Goal: Check status: Check status

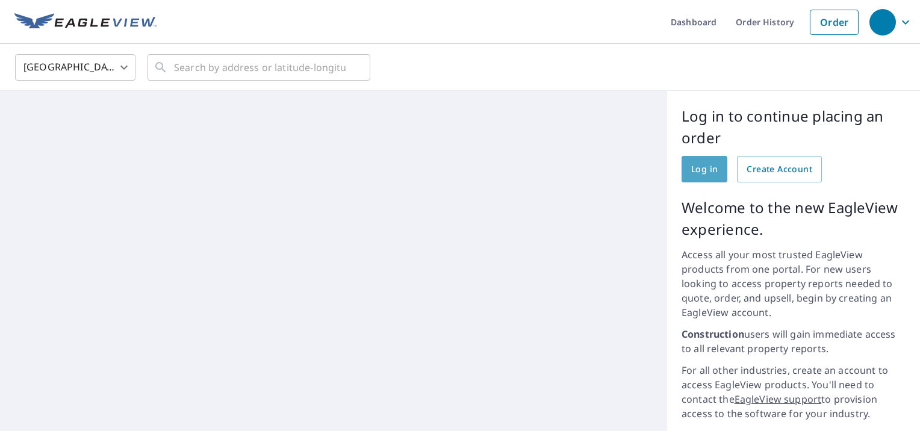
click at [698, 166] on span "Log in" at bounding box center [704, 169] width 26 height 15
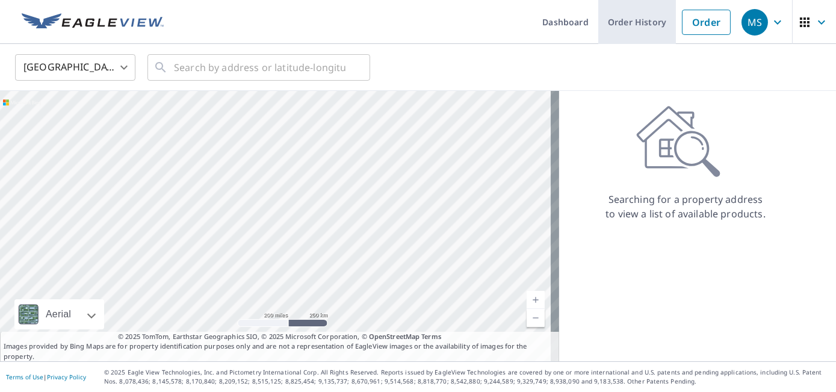
click at [627, 19] on link "Order History" at bounding box center [637, 22] width 78 height 44
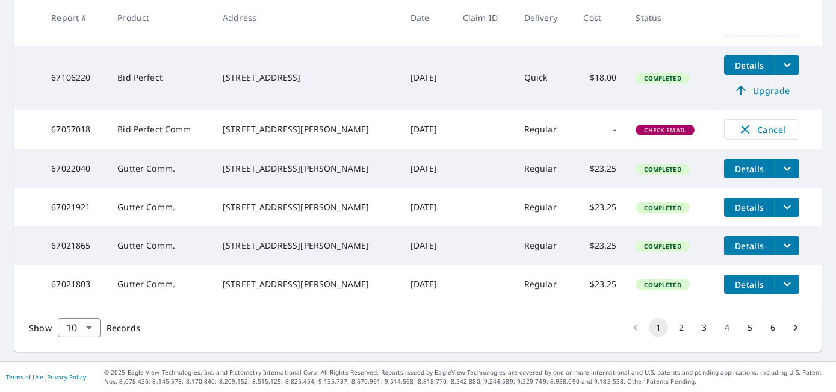
scroll to position [437, 0]
click at [674, 327] on button "2" at bounding box center [681, 327] width 19 height 19
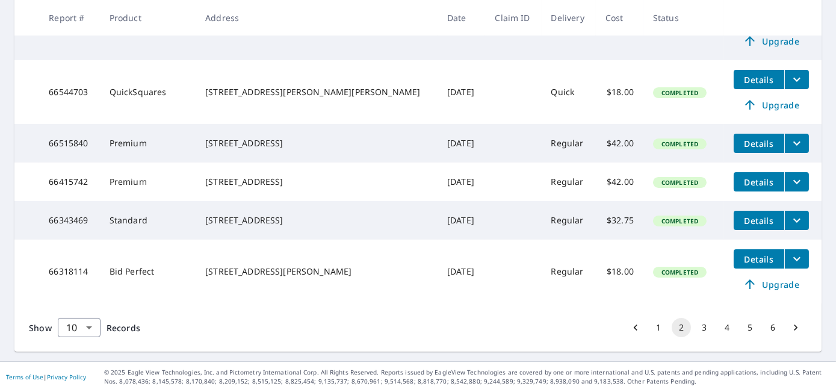
scroll to position [499, 0]
click at [697, 325] on button "3" at bounding box center [704, 327] width 19 height 19
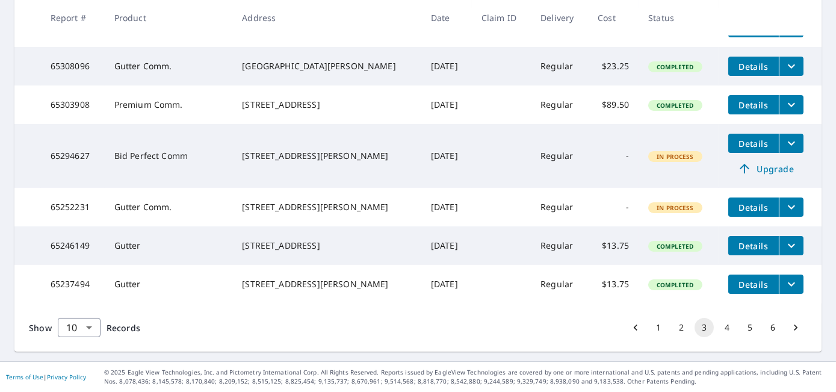
scroll to position [459, 0]
click at [718, 323] on button "4" at bounding box center [727, 327] width 19 height 19
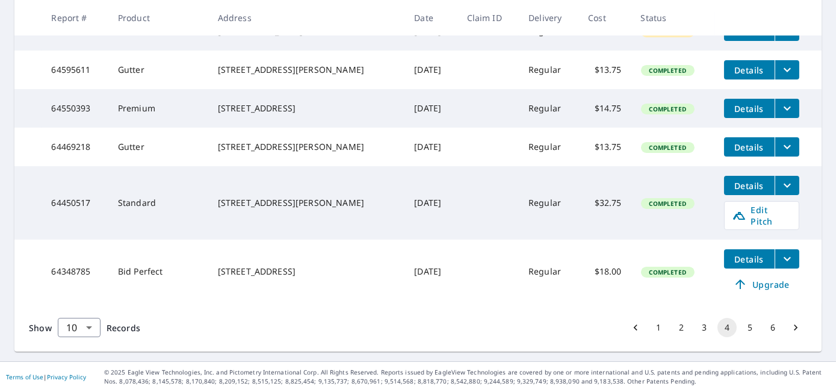
scroll to position [459, 0]
click at [718, 326] on button "4" at bounding box center [727, 327] width 19 height 19
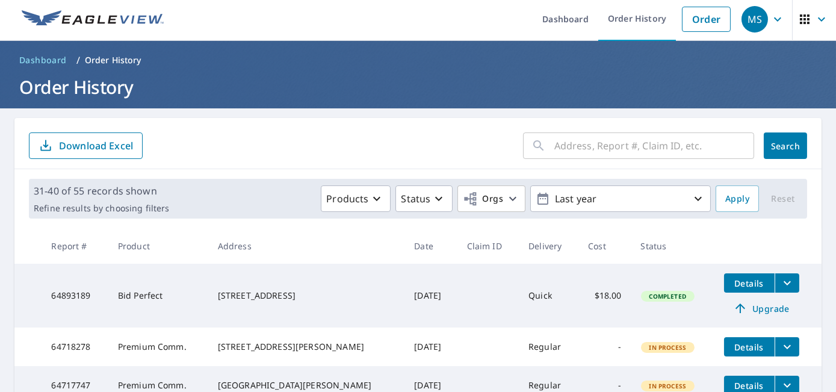
scroll to position [0, 0]
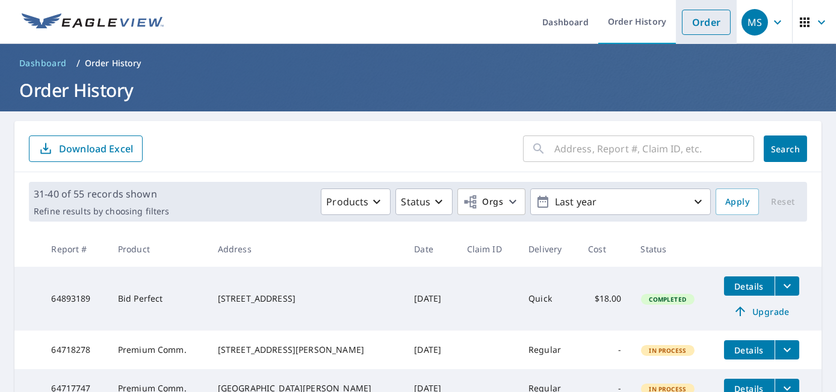
click at [698, 22] on link "Order" at bounding box center [706, 22] width 49 height 25
